Goal: Task Accomplishment & Management: Manage account settings

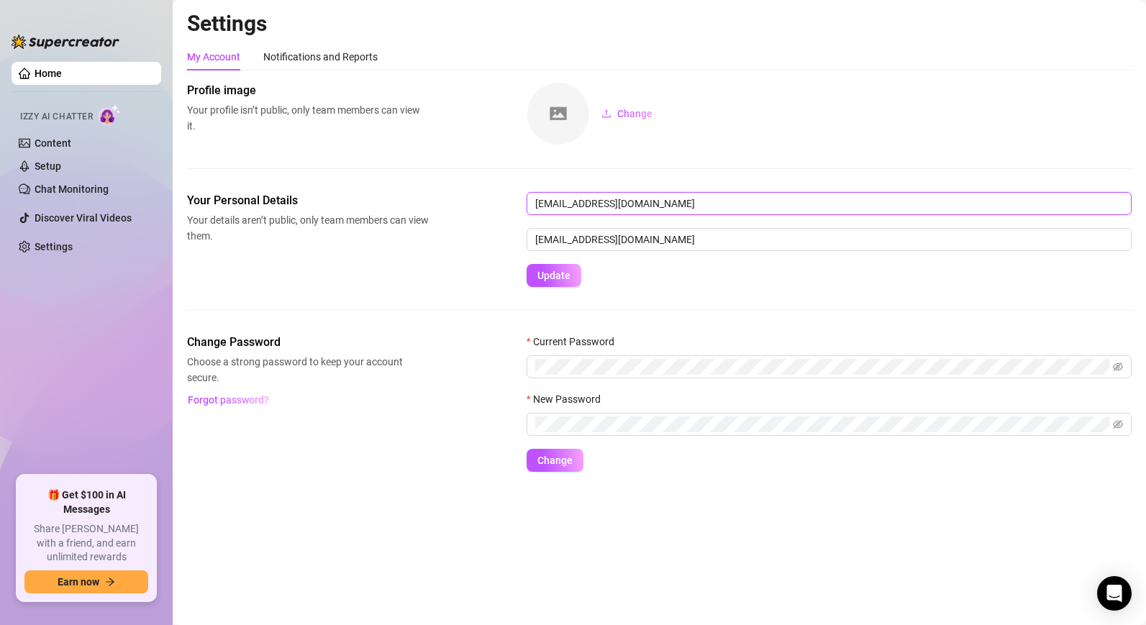
click at [726, 204] on input "magrinacamela@gmail.com" at bounding box center [828, 203] width 605 height 23
drag, startPoint x: 726, startPoint y: 204, endPoint x: 488, endPoint y: 211, distance: 238.2
click at [488, 211] on div "Your Personal Details Your details aren’t public, only team members can view th…" at bounding box center [659, 239] width 944 height 95
click at [667, 208] on input "magrinacamela@gmail.com" at bounding box center [828, 203] width 605 height 23
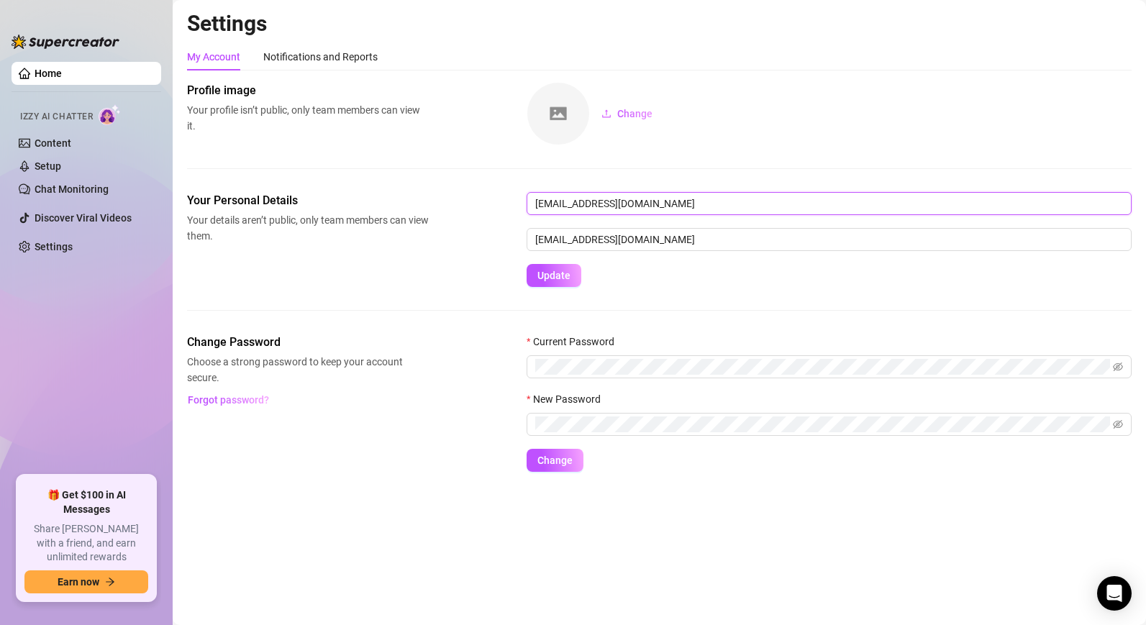
click at [667, 208] on input "magrinacamela@gmail.com" at bounding box center [828, 203] width 605 height 23
type input "Cami"
click at [524, 289] on div "Your Personal Details Your details aren’t public, only team members can view th…" at bounding box center [659, 263] width 944 height 142
click at [560, 280] on span "Update" at bounding box center [553, 276] width 33 height 12
